Goal: Navigation & Orientation: Find specific page/section

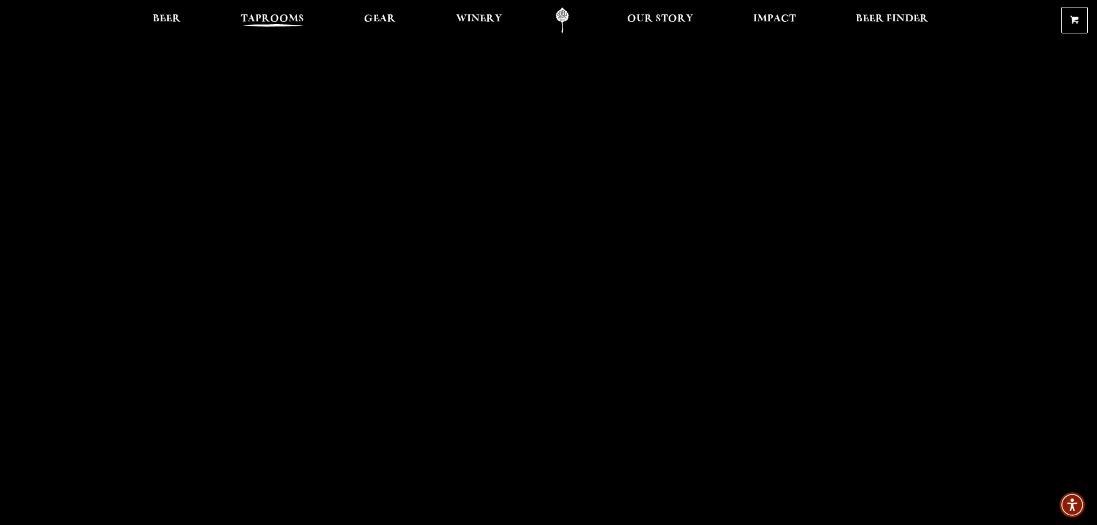
click at [282, 14] on span "Taprooms" at bounding box center [272, 18] width 63 height 9
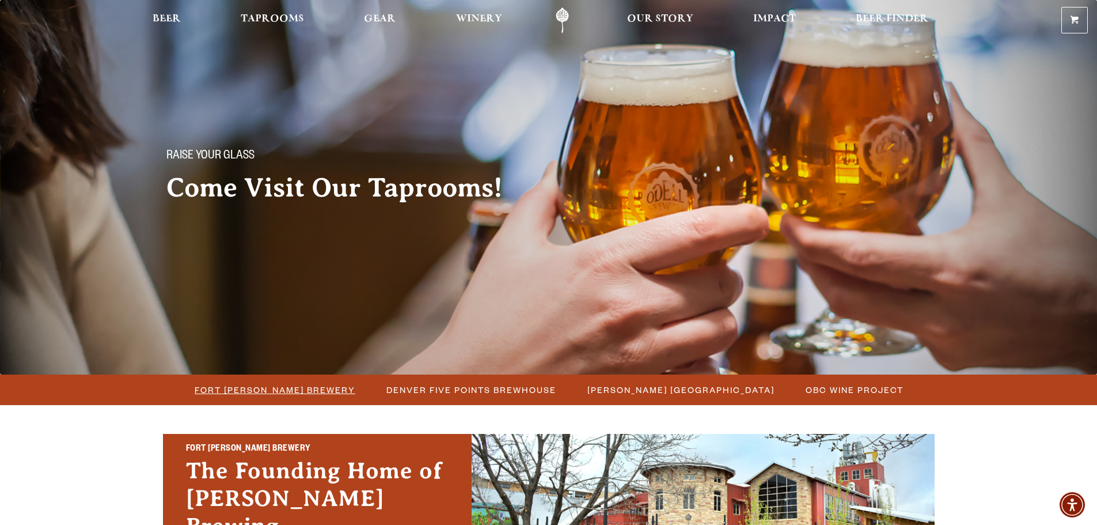
click at [271, 387] on span "Fort [PERSON_NAME] Brewery" at bounding box center [275, 389] width 161 height 17
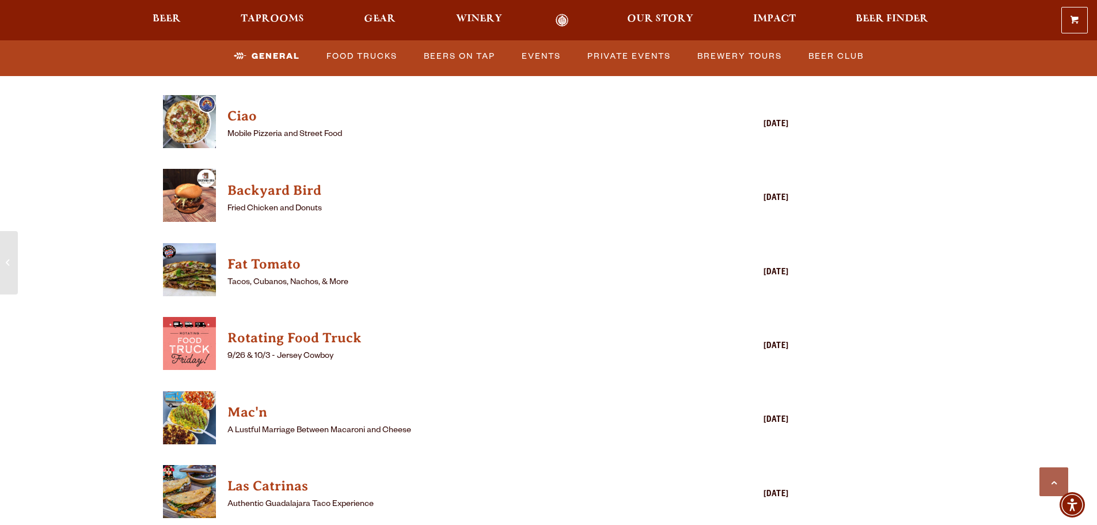
scroll to position [3053, 0]
